Goal: Task Accomplishment & Management: Use online tool/utility

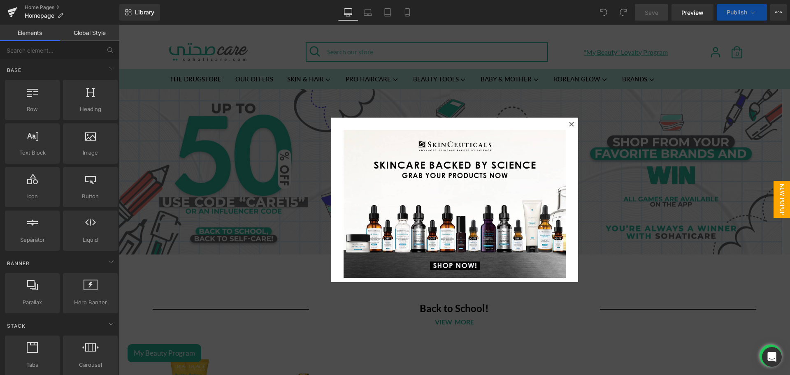
drag, startPoint x: 569, startPoint y: 124, endPoint x: 481, endPoint y: 137, distance: 88.6
click at [569, 124] on icon at bounding box center [571, 124] width 5 height 5
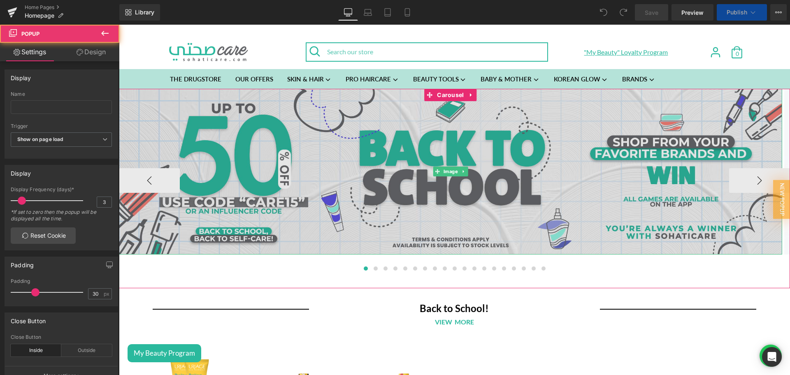
click at [445, 151] on img at bounding box center [450, 172] width 663 height 166
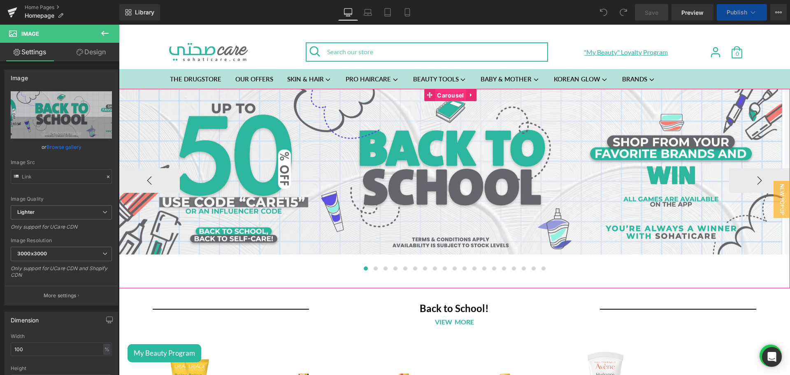
click at [445, 95] on span "Carousel" at bounding box center [450, 95] width 31 height 12
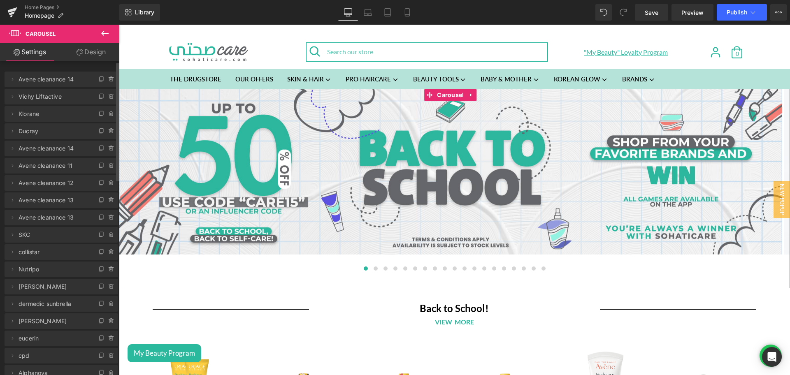
drag, startPoint x: 98, startPoint y: 78, endPoint x: 51, endPoint y: 79, distance: 47.3
click at [98, 78] on icon at bounding box center [101, 79] width 7 height 7
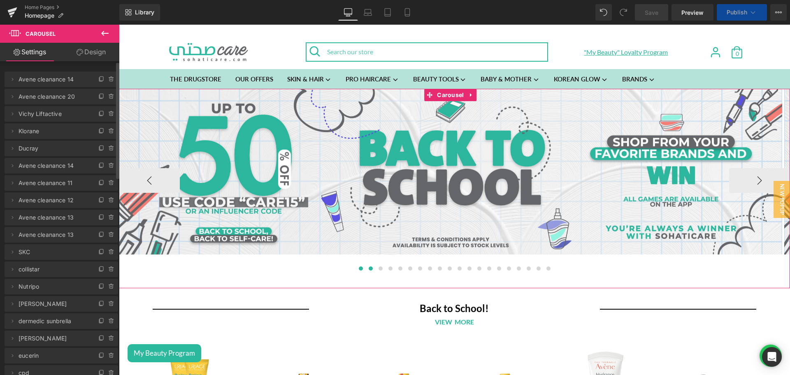
click at [369, 270] on span at bounding box center [371, 269] width 4 height 4
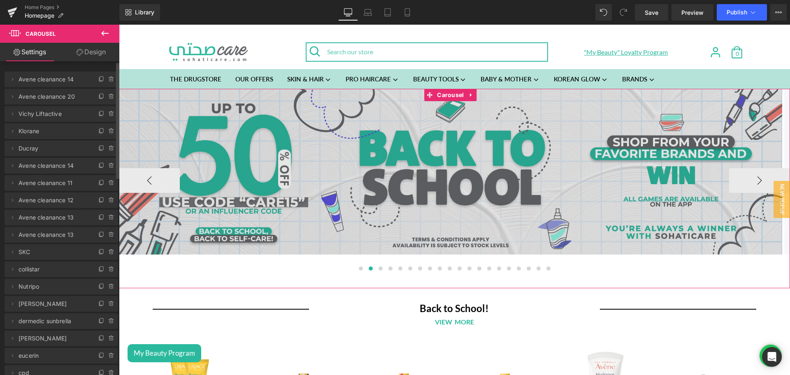
click at [448, 152] on img at bounding box center [450, 172] width 663 height 166
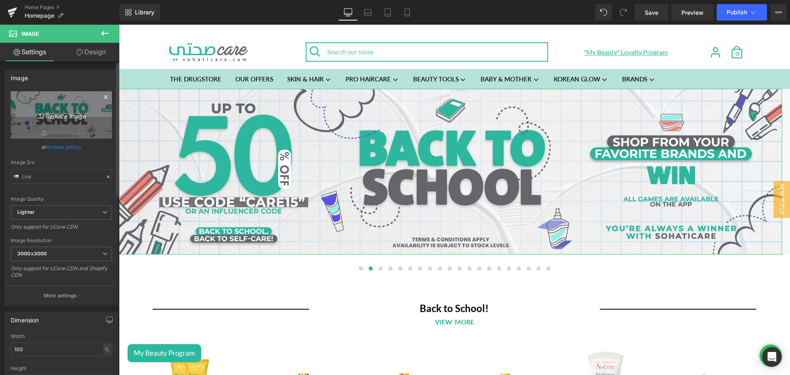
click at [56, 98] on link "Replace Image" at bounding box center [61, 114] width 101 height 47
type input "C:\fakepath\Mystery gift banner desktop.png"
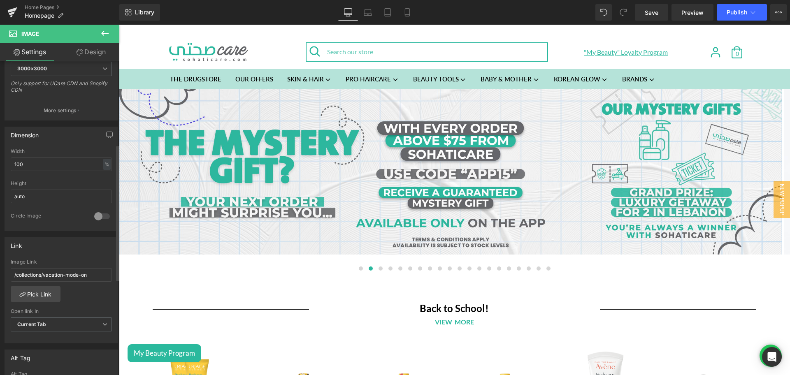
scroll to position [191, 0]
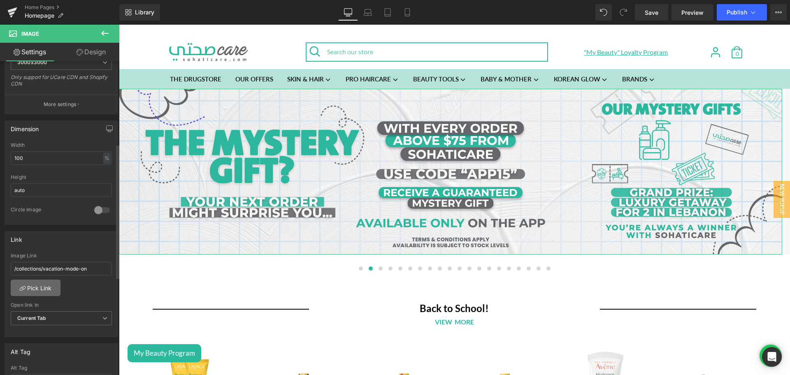
click at [33, 285] on link "Pick Link" at bounding box center [36, 288] width 50 height 16
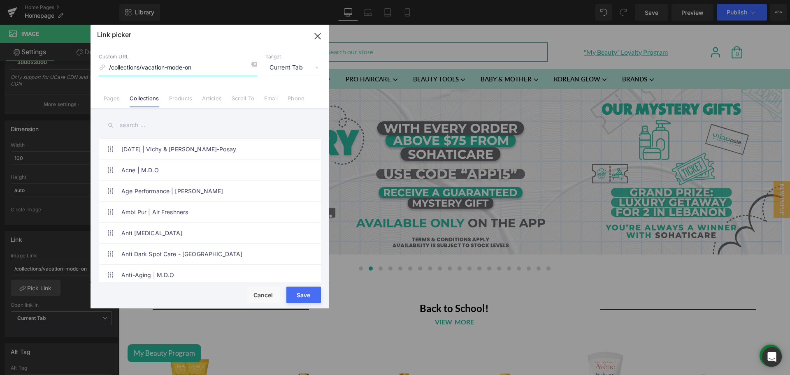
click at [219, 67] on input "/collections/vacation-mode-on" at bounding box center [178, 68] width 158 height 16
paste input "[URL][DOMAIN_NAME]"
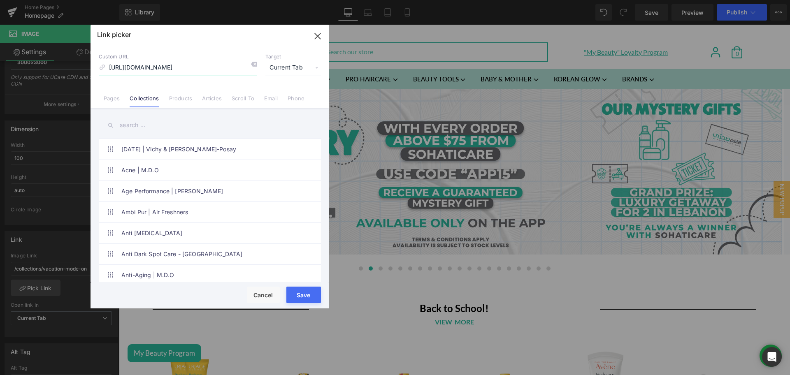
type input "[URL][DOMAIN_NAME]"
click at [298, 72] on span "Current Tab" at bounding box center [293, 68] width 56 height 16
click at [291, 91] on li "New Tab" at bounding box center [293, 97] width 64 height 14
click at [303, 293] on button "Save" at bounding box center [303, 295] width 35 height 16
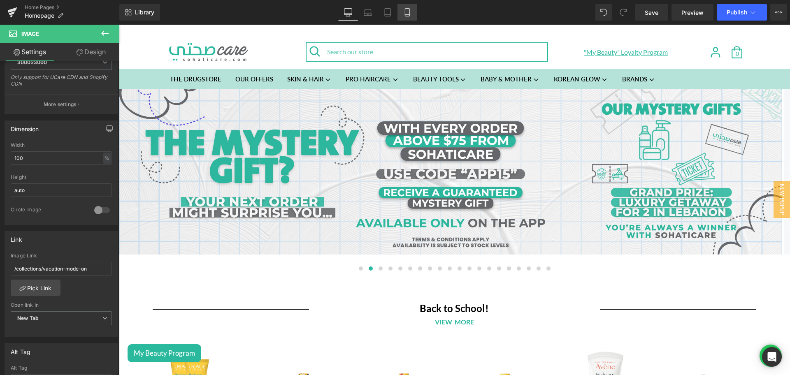
click at [410, 15] on icon at bounding box center [407, 13] width 5 height 8
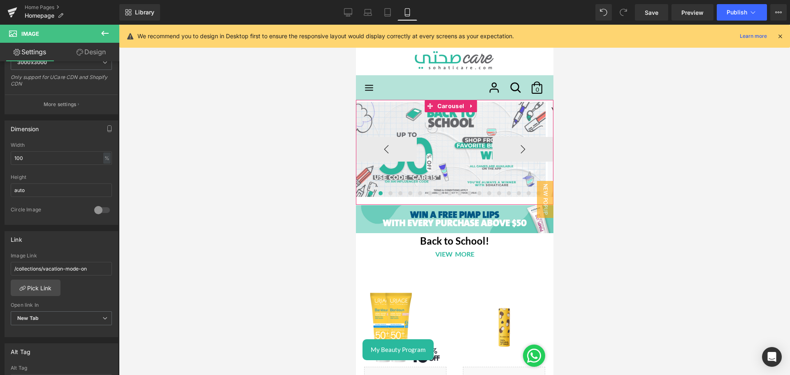
click at [378, 195] on span at bounding box center [380, 193] width 4 height 4
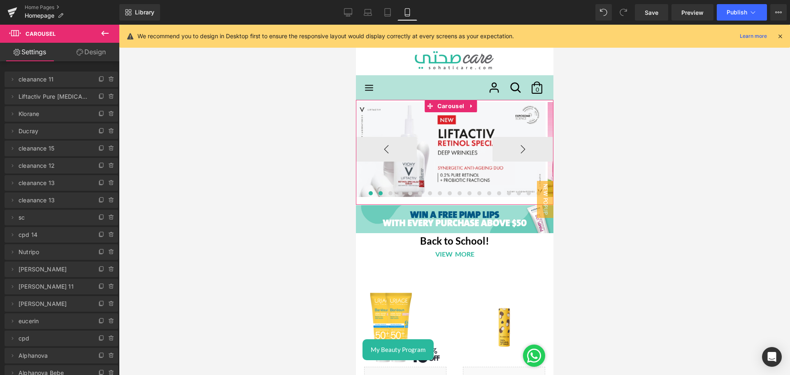
click at [369, 195] on button at bounding box center [370, 193] width 10 height 8
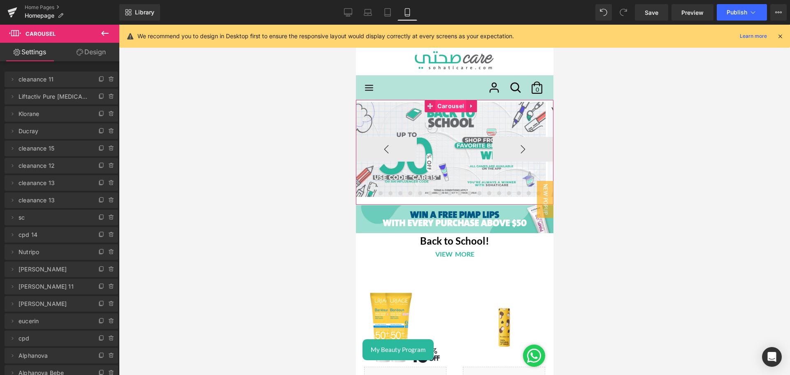
click at [455, 104] on span "Carousel" at bounding box center [450, 106] width 31 height 12
click at [99, 80] on icon at bounding box center [100, 80] width 3 height 4
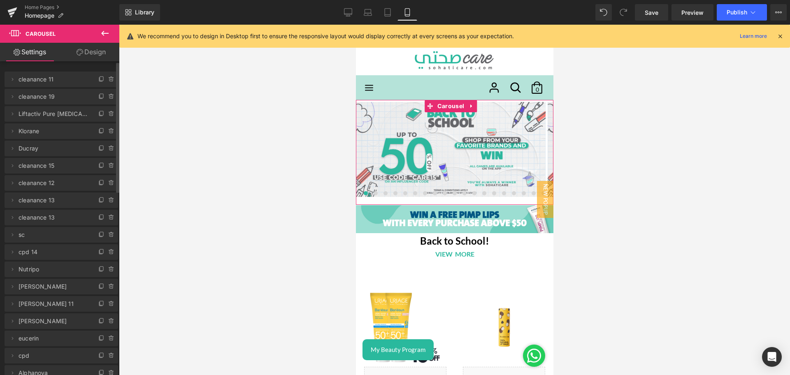
click at [16, 99] on span at bounding box center [12, 97] width 10 height 10
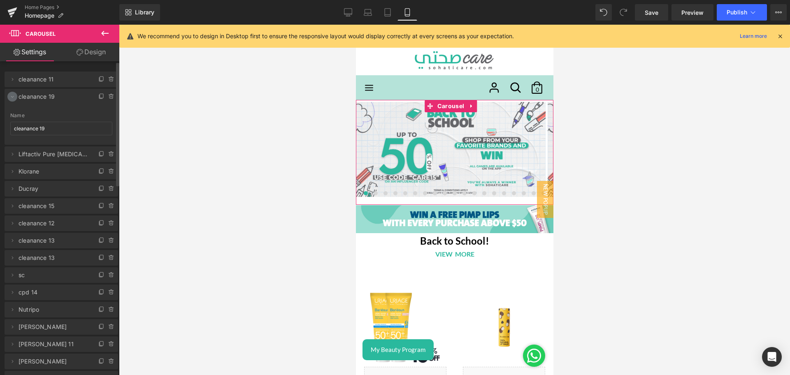
click at [13, 98] on icon at bounding box center [12, 96] width 7 height 7
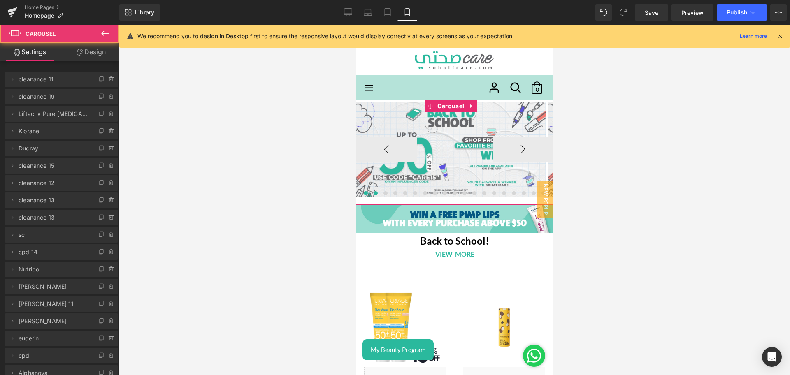
click at [373, 195] on span at bounding box center [375, 193] width 4 height 4
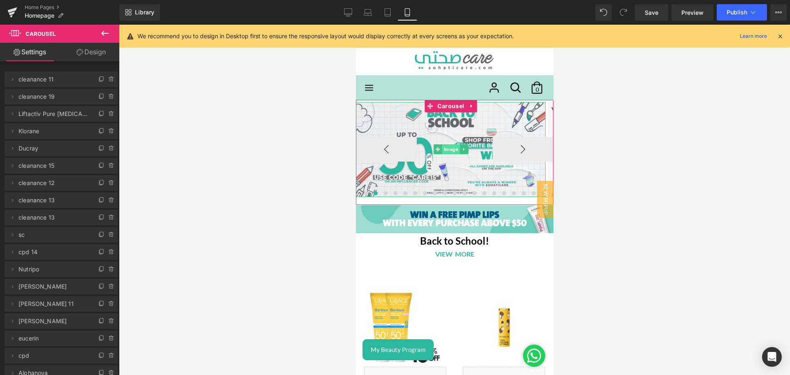
click at [449, 147] on span "Image" at bounding box center [451, 149] width 18 height 10
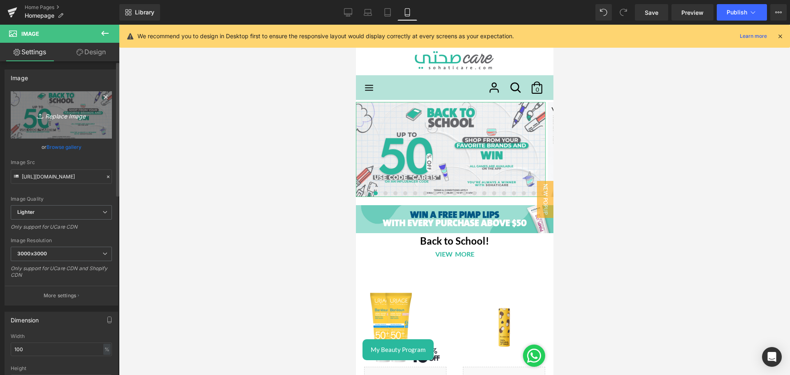
click at [85, 117] on icon "Replace Image" at bounding box center [61, 115] width 66 height 10
type input "C:\fakepath\Mystery gift banner mobile.png"
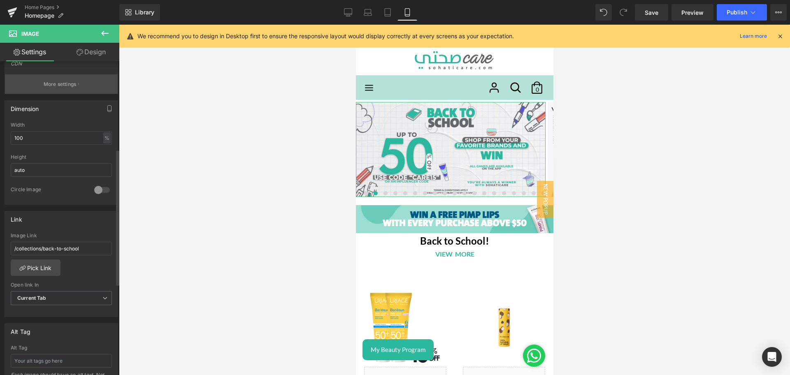
scroll to position [206, 0]
click at [55, 269] on link "Pick Link" at bounding box center [36, 267] width 50 height 16
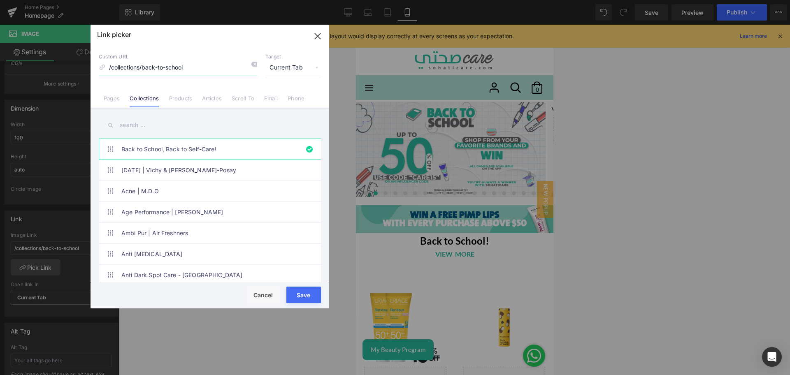
click at [220, 69] on input "/collections/back-to-school" at bounding box center [178, 68] width 158 height 16
paste input "[URL][DOMAIN_NAME]"
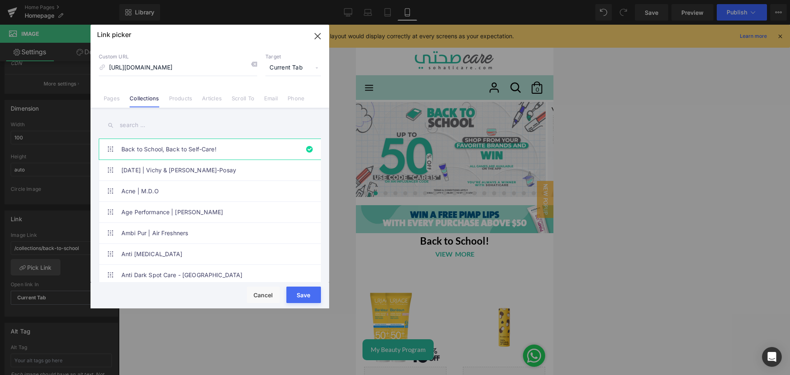
click at [298, 62] on span "Current Tab" at bounding box center [293, 68] width 56 height 16
click at [280, 98] on li "New Tab" at bounding box center [293, 97] width 64 height 14
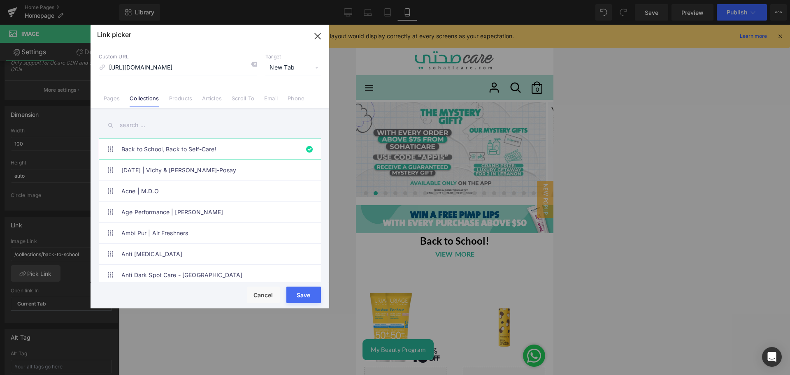
scroll to position [212, 0]
click at [220, 116] on input "text" at bounding box center [210, 125] width 222 height 19
click at [305, 150] on li "Back to School, Back to Self-Care!" at bounding box center [212, 149] width 226 height 21
click at [178, 60] on input "[URL][DOMAIN_NAME]" at bounding box center [178, 68] width 158 height 16
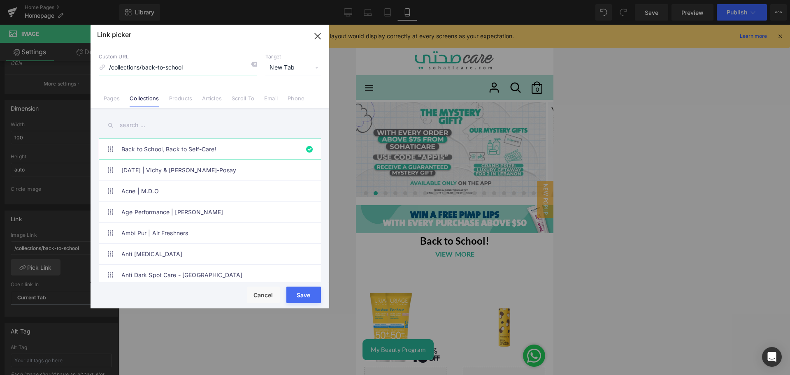
click at [178, 60] on input "/collections/back-to-school" at bounding box center [178, 68] width 158 height 16
paste input "[URL][DOMAIN_NAME]"
type input "[URL][DOMAIN_NAME]"
click at [219, 46] on div "Custom URL [URL][DOMAIN_NAME] Target New Tab Current Tab New Tab Pages Collecti…" at bounding box center [210, 76] width 239 height 63
click at [302, 296] on button "Save" at bounding box center [303, 295] width 35 height 16
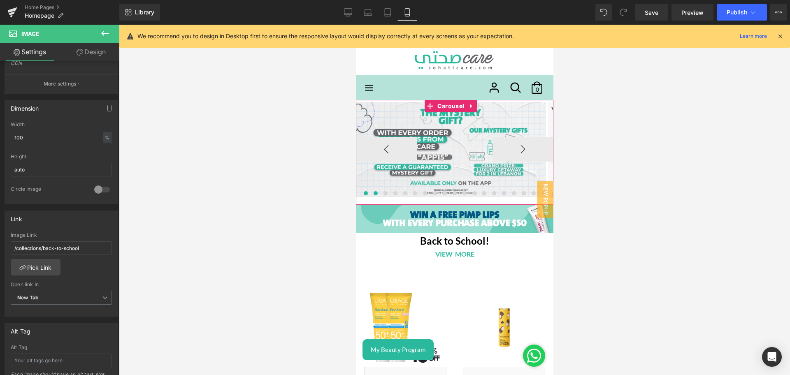
click at [365, 193] on button at bounding box center [366, 193] width 10 height 8
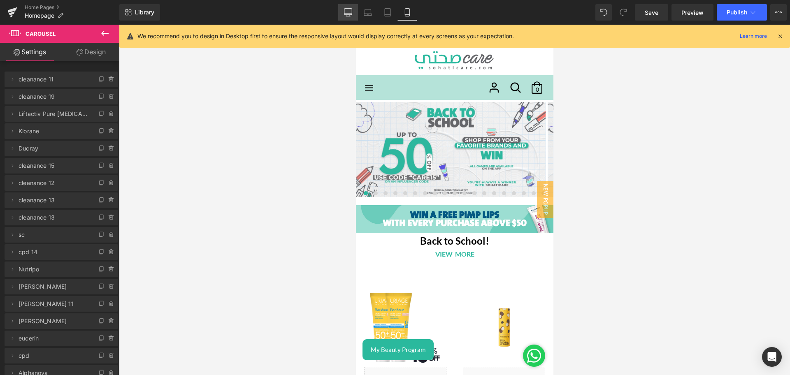
click at [348, 10] on icon at bounding box center [348, 12] width 8 height 8
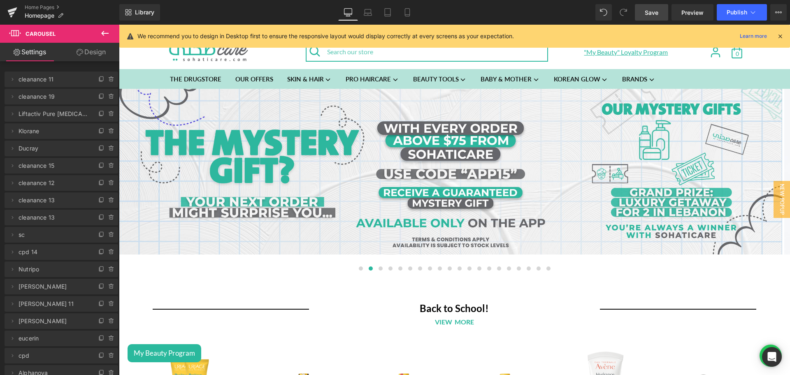
click at [651, 12] on span "Save" at bounding box center [652, 12] width 14 height 9
click at [740, 12] on span "Publish" at bounding box center [737, 12] width 21 height 7
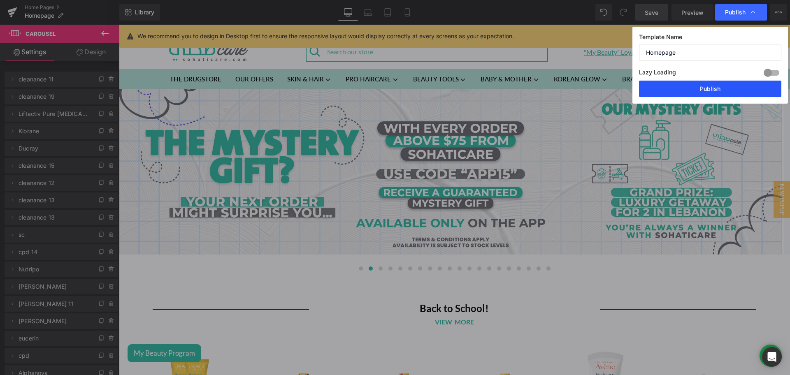
click at [683, 86] on button "Publish" at bounding box center [710, 89] width 142 height 16
